Goal: Information Seeking & Learning: Learn about a topic

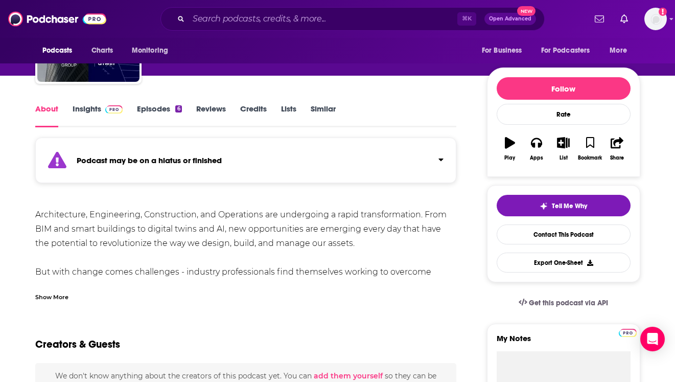
scroll to position [87, 0]
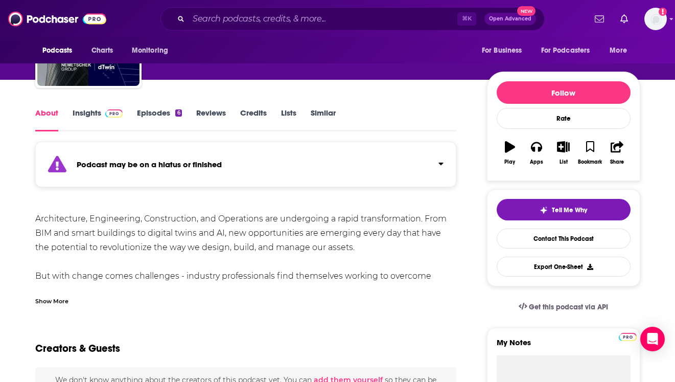
click at [96, 109] on link "Insights" at bounding box center [98, 120] width 51 height 24
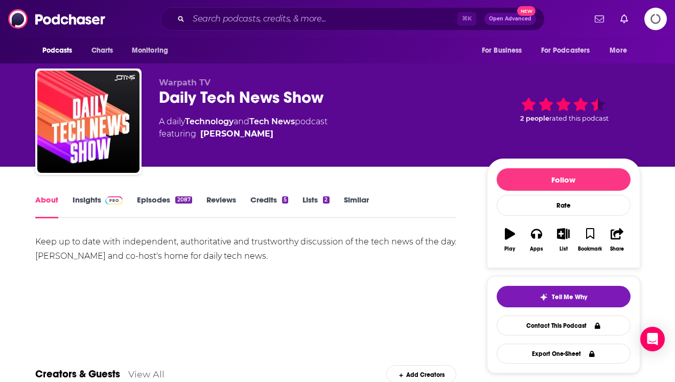
click at [115, 202] on img at bounding box center [114, 200] width 18 height 8
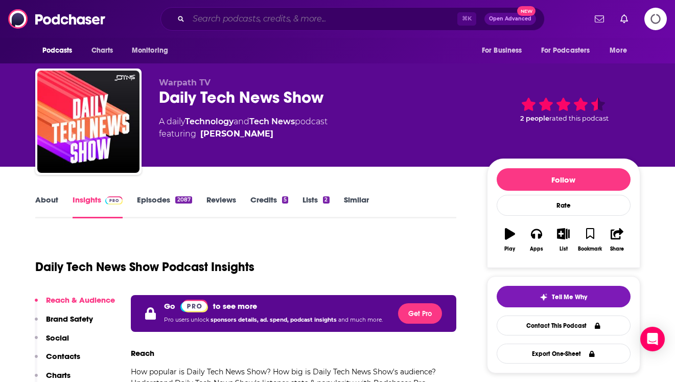
click at [441, 25] on input "Search podcasts, credits, & more..." at bounding box center [323, 19] width 269 height 16
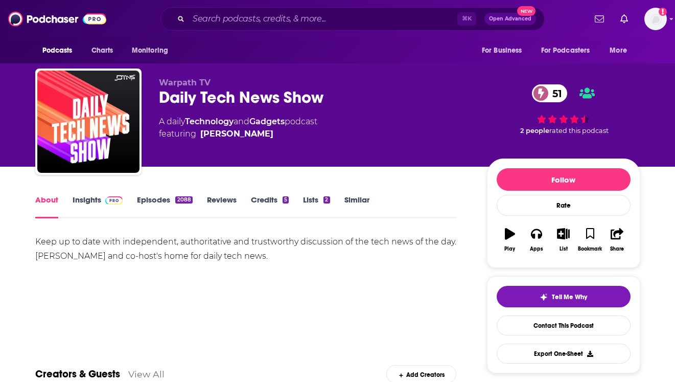
click at [668, 11] on div "Podcasts Charts Monitoring ⌘ K Open Advanced New For Business For Podcasters Mo…" at bounding box center [337, 19] width 675 height 38
click at [109, 203] on img at bounding box center [114, 200] width 18 height 8
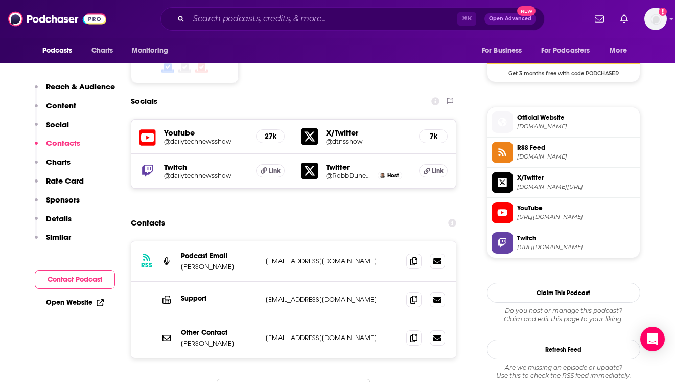
scroll to position [855, 0]
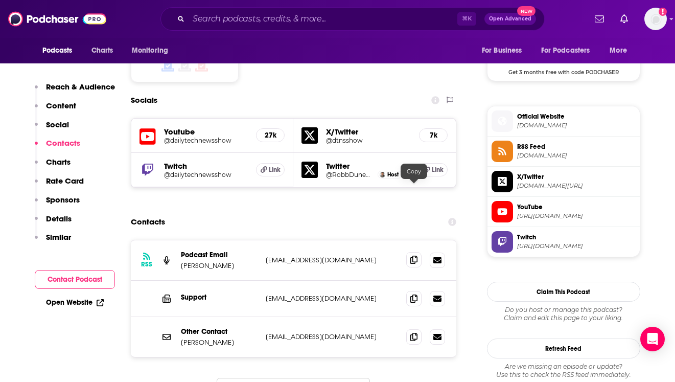
click at [407, 252] on span at bounding box center [413, 259] width 15 height 15
